Goal: Information Seeking & Learning: Learn about a topic

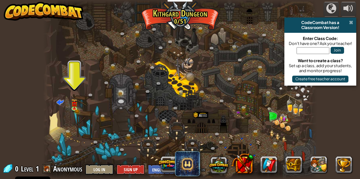
click at [350, 20] on span at bounding box center [351, 22] width 4 height 5
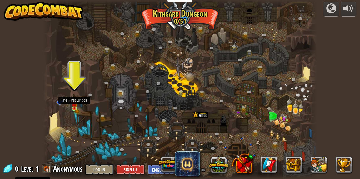
drag, startPoint x: 74, startPoint y: 104, endPoint x: 82, endPoint y: 101, distance: 8.8
click at [74, 104] on img at bounding box center [74, 104] width 6 height 10
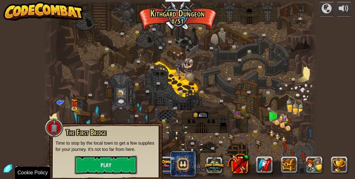
click at [112, 169] on button "Play" at bounding box center [106, 164] width 62 height 19
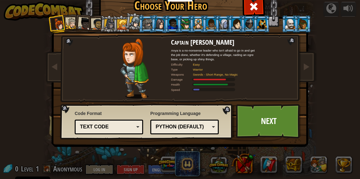
click at [117, 130] on div "Text code" at bounding box center [107, 126] width 54 height 7
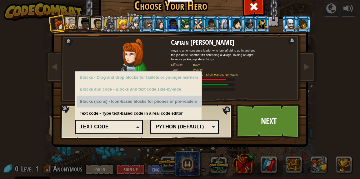
click at [103, 102] on div "Blocks (Icons) - Icon-based blocks for phones or pre-readers" at bounding box center [138, 102] width 125 height 12
click at [82, 99] on div "Blocks (Icons) - Icon-based blocks for phones or pre-readers" at bounding box center [138, 102] width 125 height 12
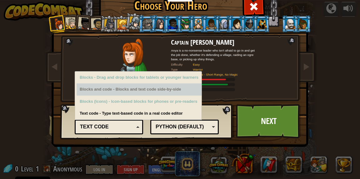
click at [92, 92] on div "Blocks and code - Blocks and text code side-by-side" at bounding box center [138, 89] width 125 height 12
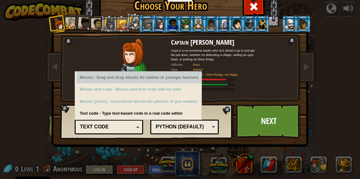
click at [112, 72] on div "Blocks - Drag and drop blocks for tablets or younger learners" at bounding box center [138, 77] width 125 height 12
